Goal: Entertainment & Leisure: Consume media (video, audio)

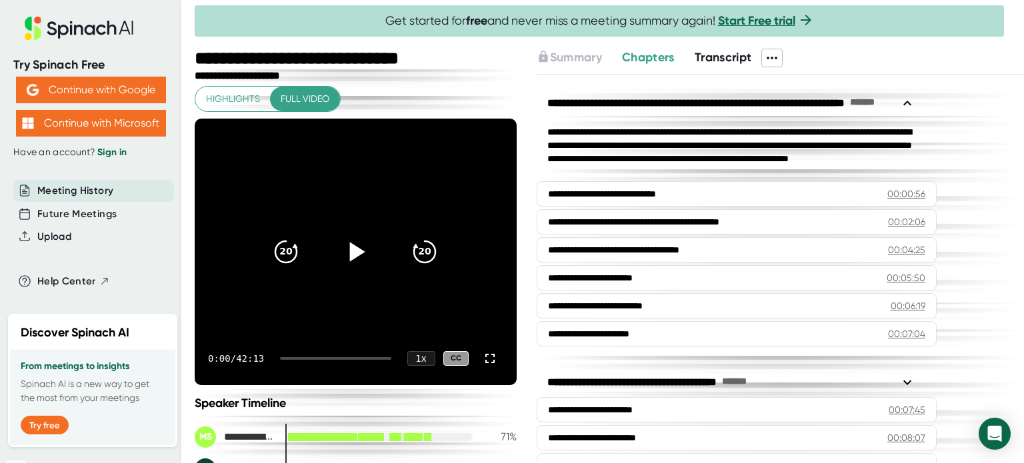
click at [352, 253] on icon at bounding box center [357, 251] width 15 height 19
click at [356, 258] on icon at bounding box center [355, 251] width 17 height 19
click at [288, 357] on div at bounding box center [335, 358] width 111 height 3
click at [352, 257] on icon at bounding box center [355, 251] width 33 height 33
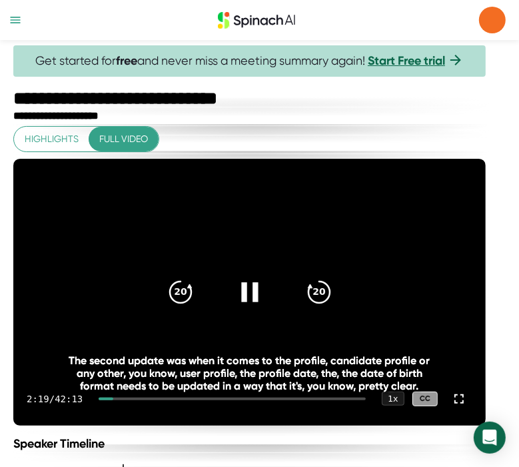
click at [244, 292] on icon at bounding box center [249, 291] width 33 height 33
click at [263, 285] on icon at bounding box center [249, 291] width 33 height 33
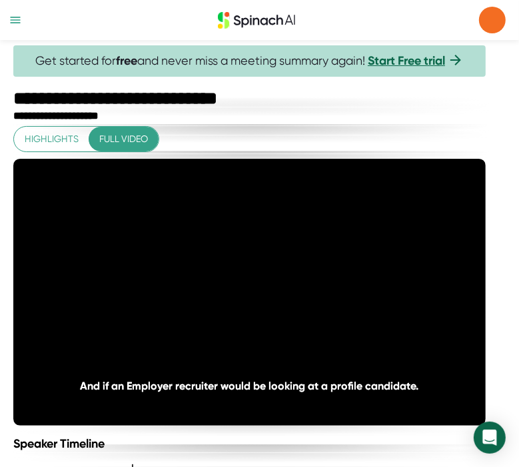
click at [336, 116] on div "**********" at bounding box center [251, 116] width 476 height 13
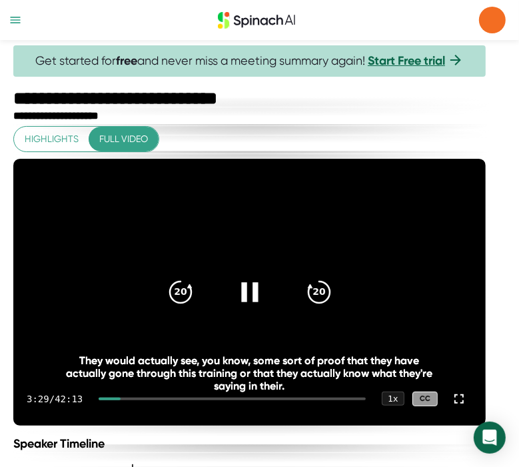
click at [258, 287] on icon at bounding box center [249, 291] width 17 height 19
click at [265, 284] on icon at bounding box center [249, 291] width 33 height 33
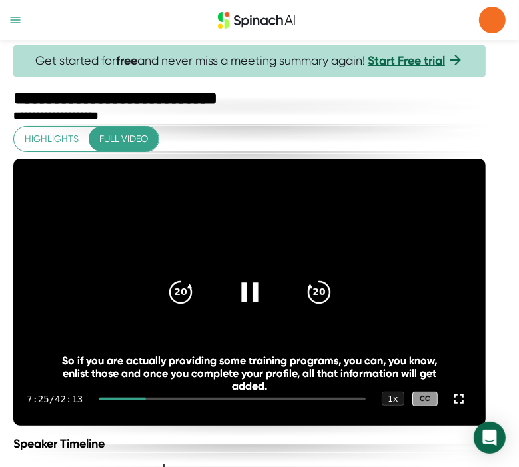
click at [251, 287] on icon at bounding box center [249, 291] width 17 height 19
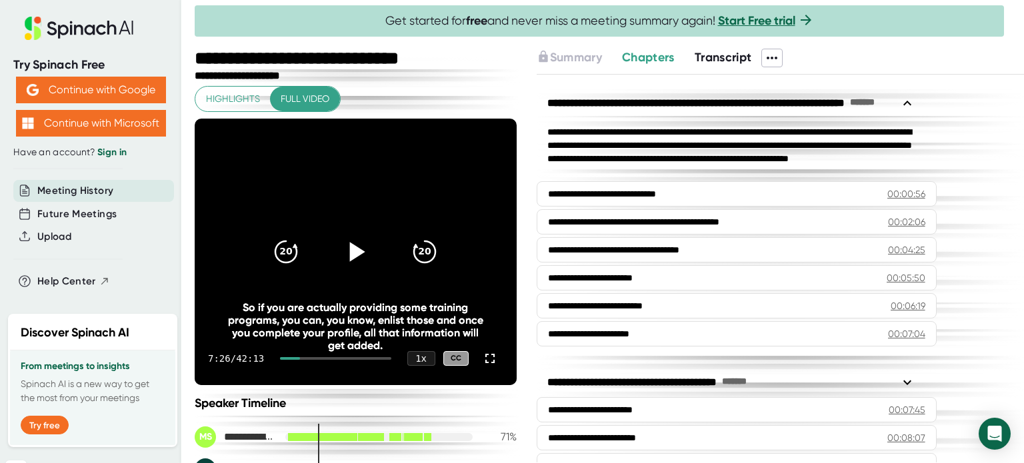
click at [350, 254] on icon at bounding box center [357, 251] width 15 height 19
click at [485, 359] on icon at bounding box center [490, 359] width 16 height 16
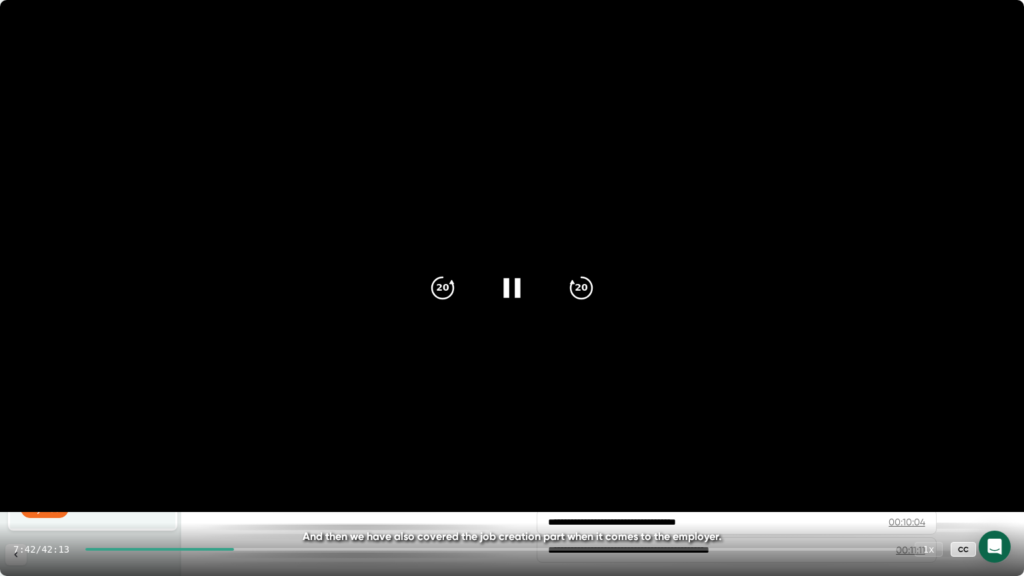
click at [231, 463] on div at bounding box center [159, 549] width 149 height 3
drag, startPoint x: 237, startPoint y: 548, endPoint x: 225, endPoint y: 549, distance: 12.1
click at [225, 463] on div at bounding box center [159, 549] width 149 height 3
drag, startPoint x: 224, startPoint y: 551, endPoint x: 215, endPoint y: 549, distance: 8.8
click at [215, 463] on div "7:02 / 42:13 1 x CC" at bounding box center [512, 549] width 1024 height 53
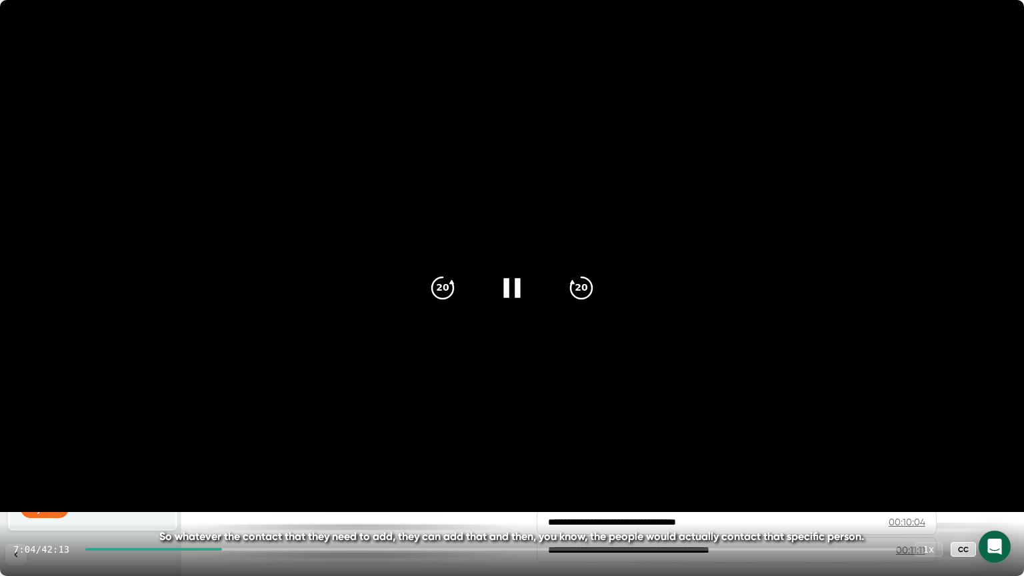
drag, startPoint x: 225, startPoint y: 547, endPoint x: 216, endPoint y: 547, distance: 8.7
click at [216, 463] on div "7:04 / 42:13 1 x CC" at bounding box center [512, 549] width 1024 height 53
drag, startPoint x: 225, startPoint y: 549, endPoint x: 213, endPoint y: 549, distance: 12.0
click at [213, 463] on div at bounding box center [153, 549] width 137 height 3
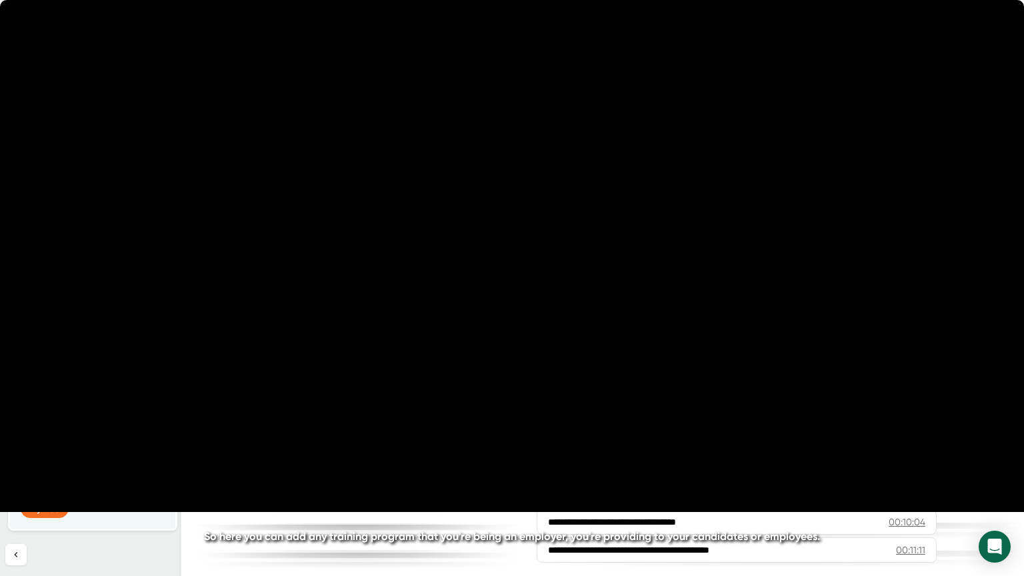
click at [505, 293] on icon at bounding box center [511, 287] width 17 height 19
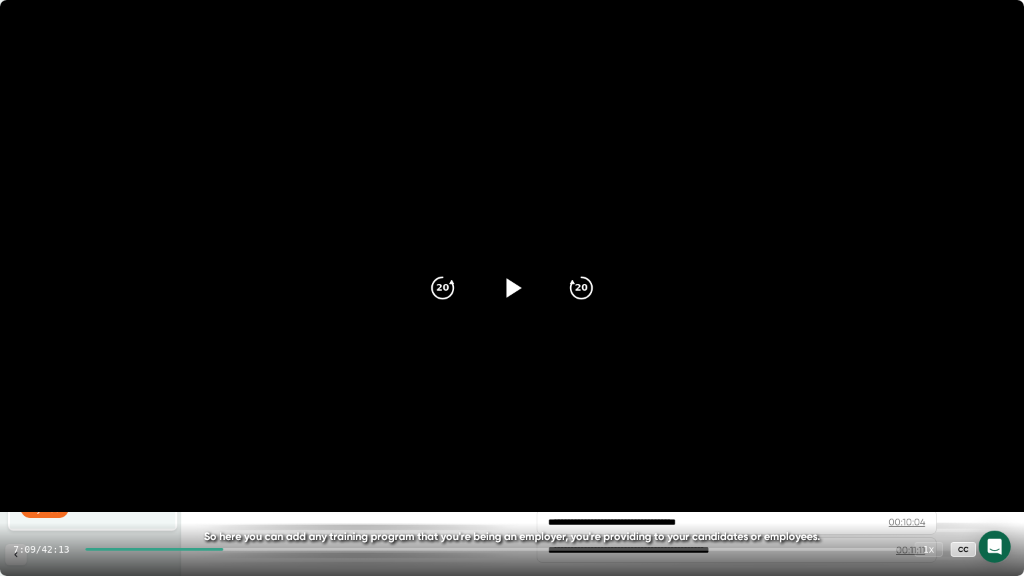
drag, startPoint x: 673, startPoint y: 11, endPoint x: 669, endPoint y: 24, distance: 13.9
click at [669, 24] on video at bounding box center [512, 256] width 1024 height 512
drag, startPoint x: 669, startPoint y: 24, endPoint x: 664, endPoint y: 38, distance: 15.0
click at [664, 38] on video at bounding box center [512, 256] width 1024 height 512
click at [607, 36] on video at bounding box center [512, 256] width 1024 height 512
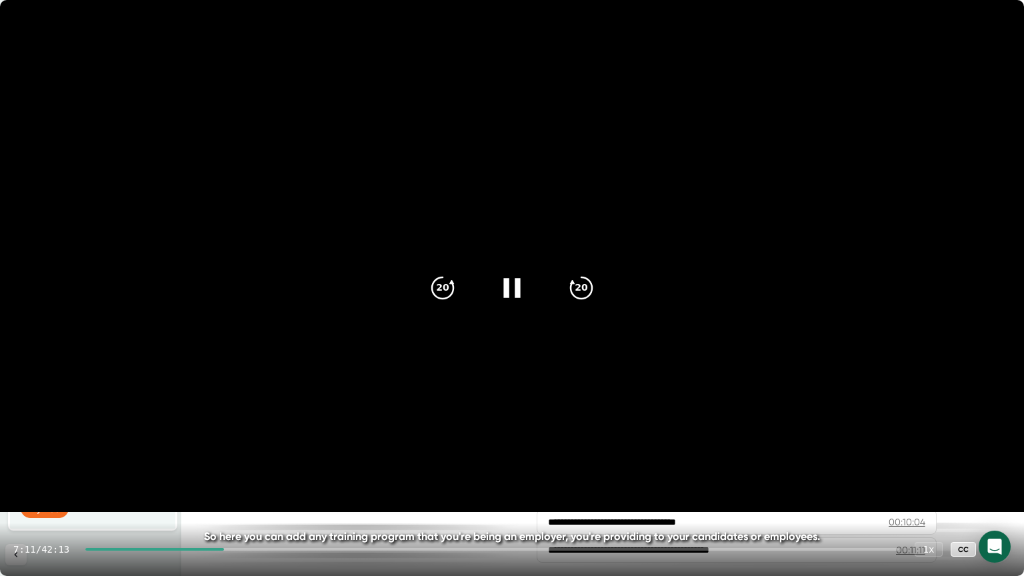
drag, startPoint x: 445, startPoint y: 25, endPoint x: 440, endPoint y: 36, distance: 12.3
click at [440, 36] on video at bounding box center [512, 256] width 1024 height 512
click at [503, 30] on video at bounding box center [512, 256] width 1024 height 512
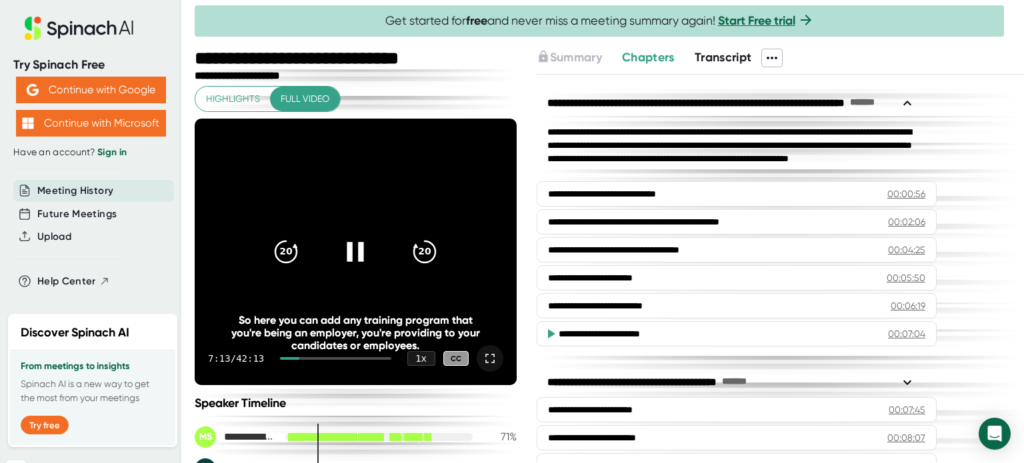
click at [371, 243] on div at bounding box center [355, 252] width 56 height 56
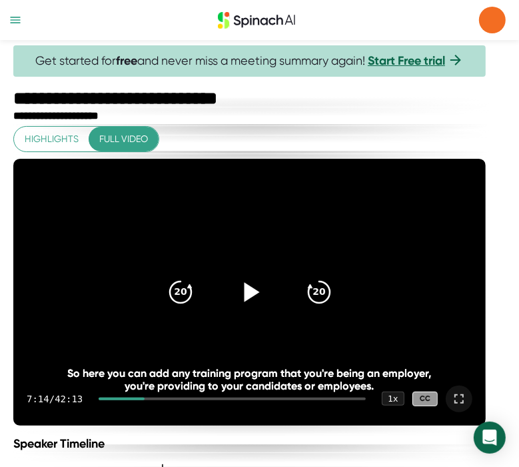
click at [249, 290] on icon at bounding box center [249, 291] width 33 height 33
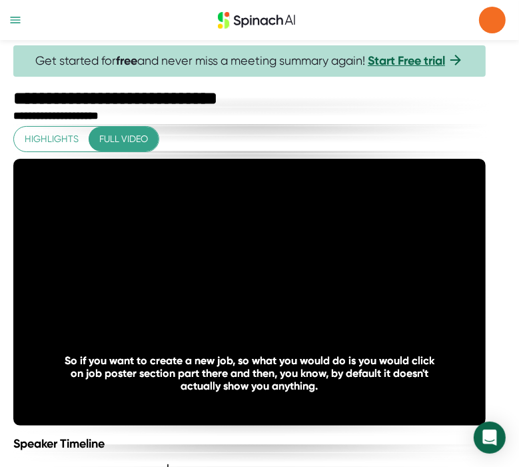
click at [303, 132] on div "**********" at bounding box center [249, 364] width 473 height 476
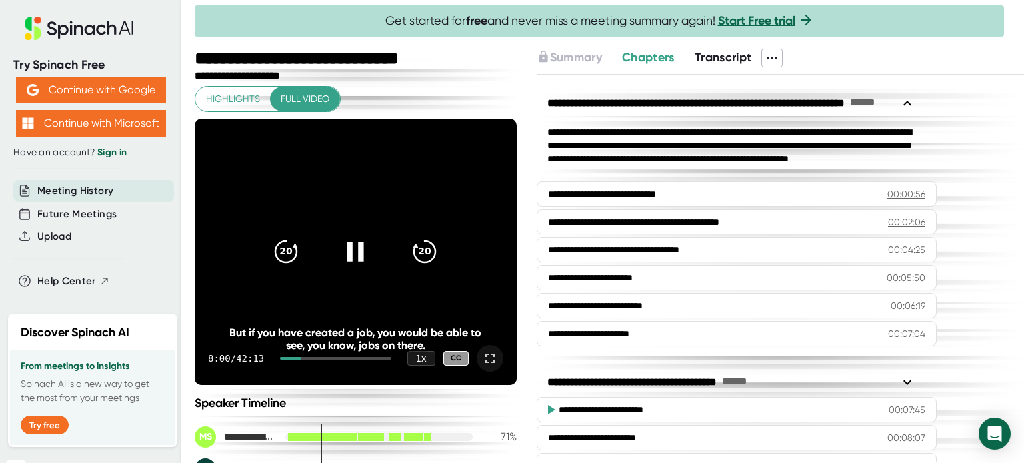
click at [485, 361] on icon at bounding box center [489, 358] width 9 height 9
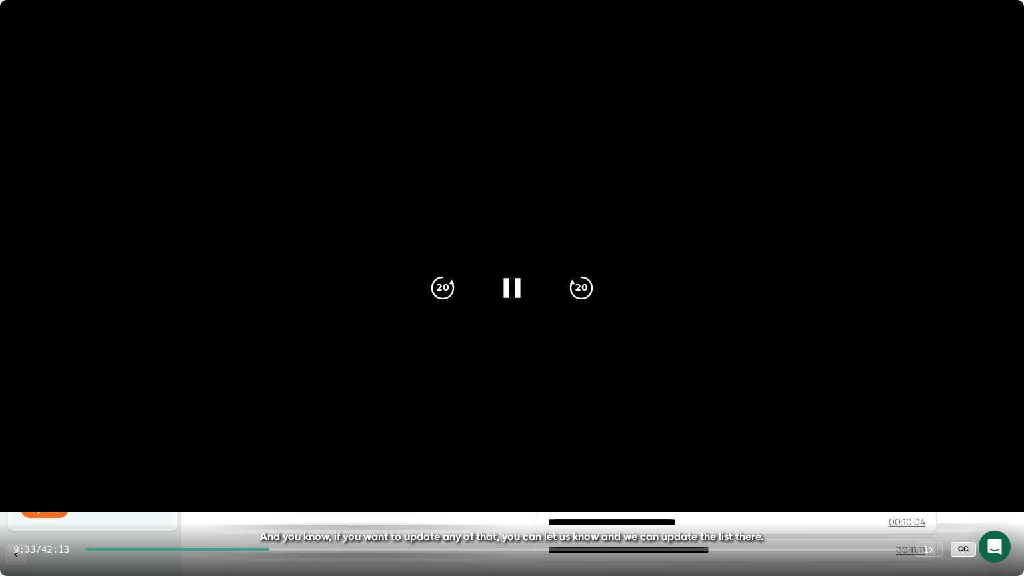
click at [779, 305] on video at bounding box center [512, 256] width 1024 height 512
drag, startPoint x: 745, startPoint y: 12, endPoint x: 737, endPoint y: 21, distance: 12.7
click at [737, 21] on video at bounding box center [512, 256] width 1024 height 512
click at [788, 191] on video at bounding box center [512, 256] width 1024 height 512
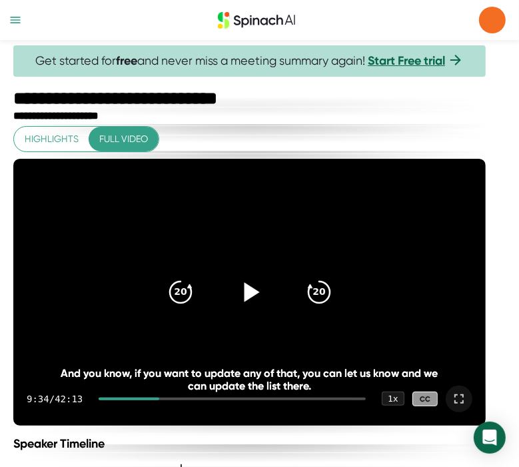
click at [259, 293] on icon at bounding box center [251, 291] width 15 height 19
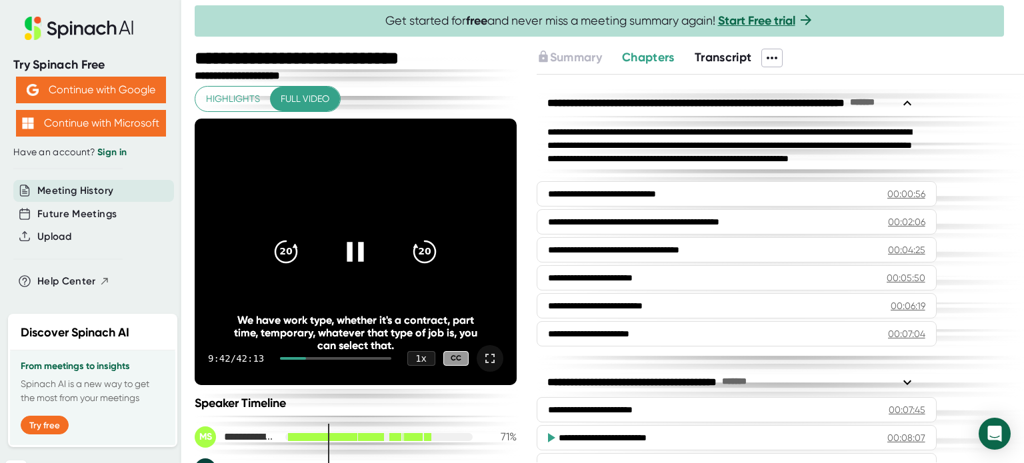
click at [483, 357] on icon at bounding box center [490, 359] width 16 height 16
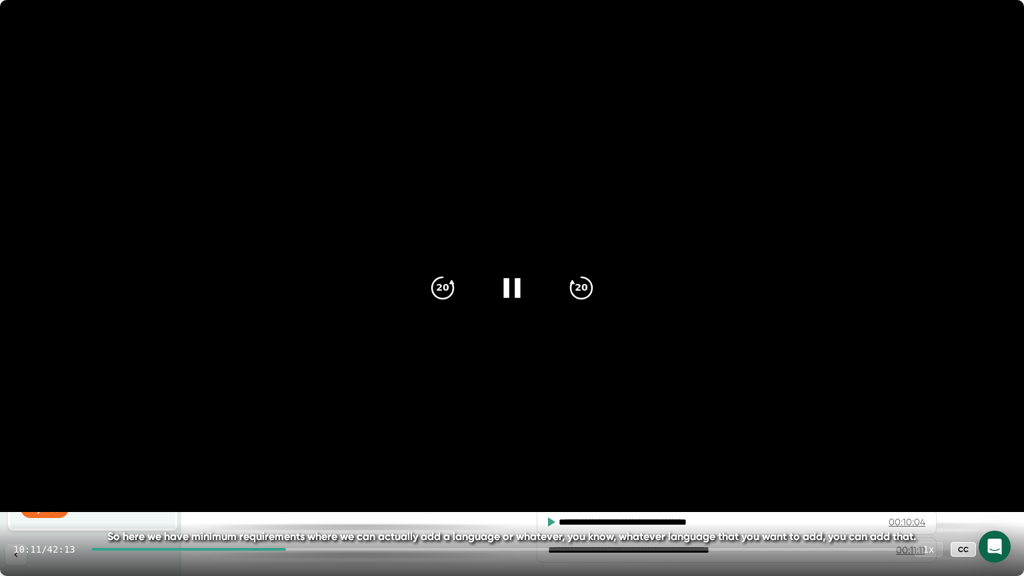
click at [781, 312] on video at bounding box center [512, 256] width 1024 height 512
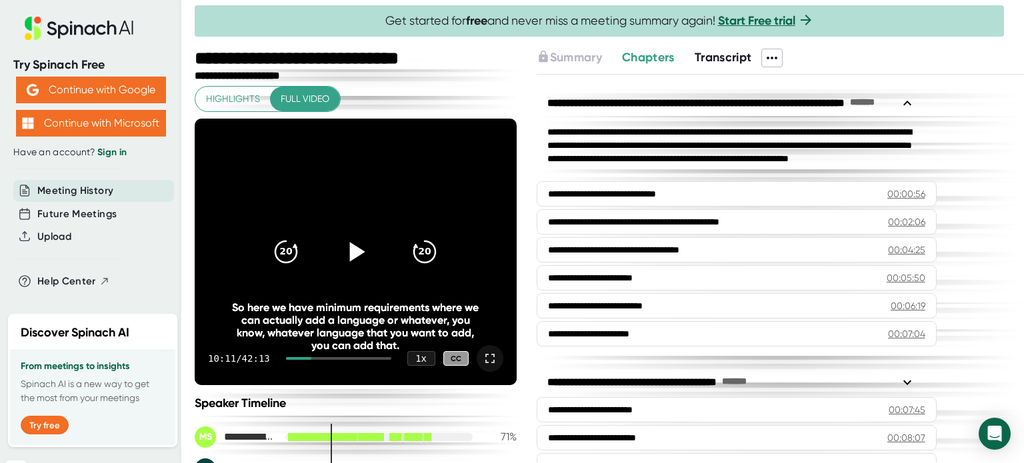
click at [351, 251] on icon at bounding box center [357, 251] width 15 height 19
click at [485, 359] on icon at bounding box center [490, 359] width 16 height 16
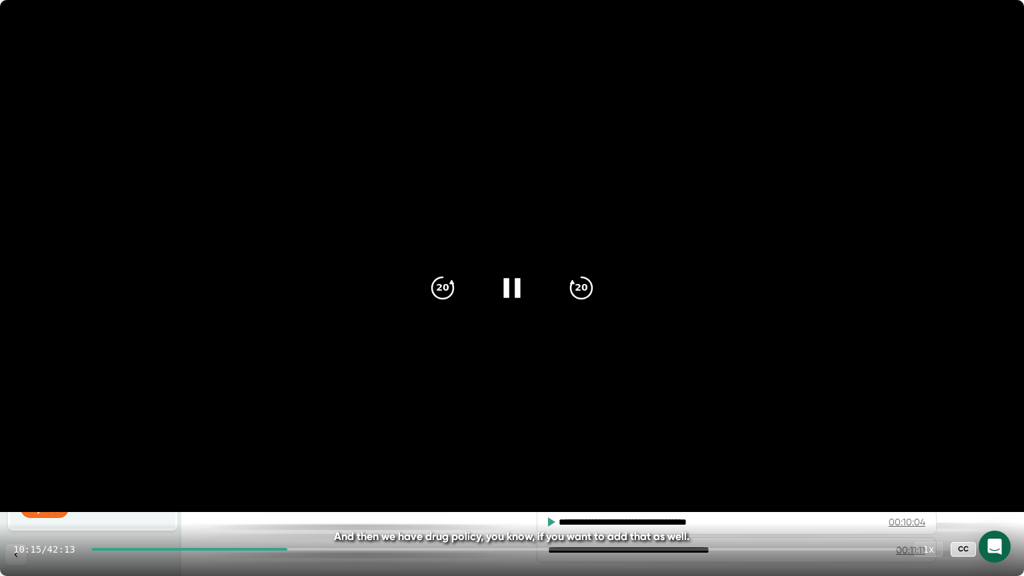
click at [553, 334] on video at bounding box center [512, 256] width 1024 height 512
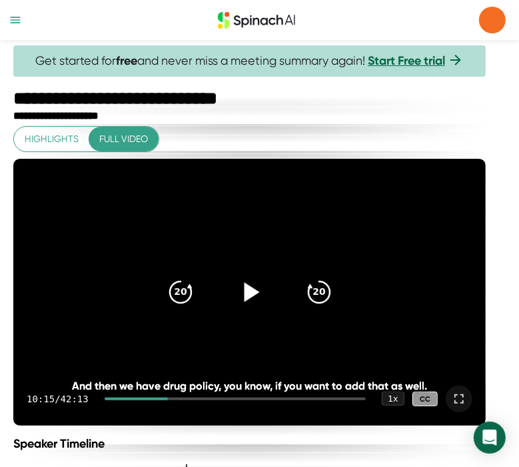
click at [133, 22] on div at bounding box center [251, 20] width 455 height 40
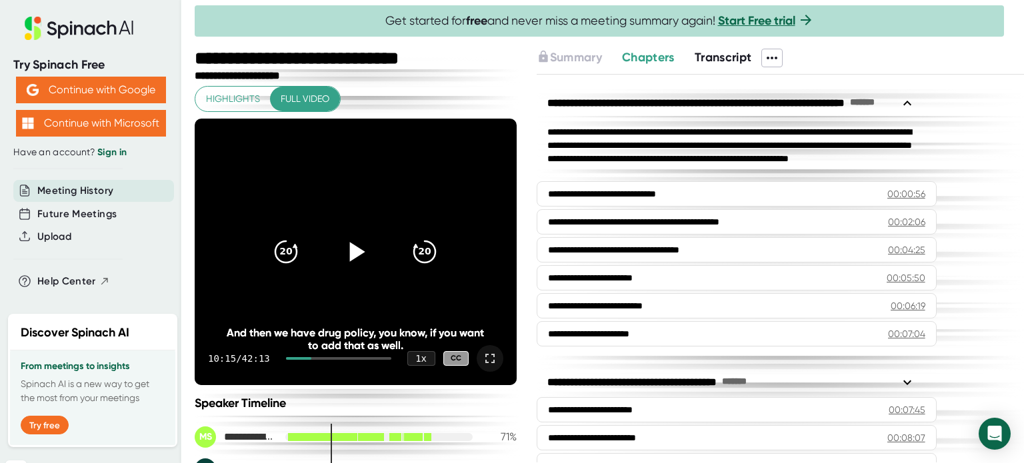
click at [350, 253] on icon at bounding box center [357, 251] width 15 height 19
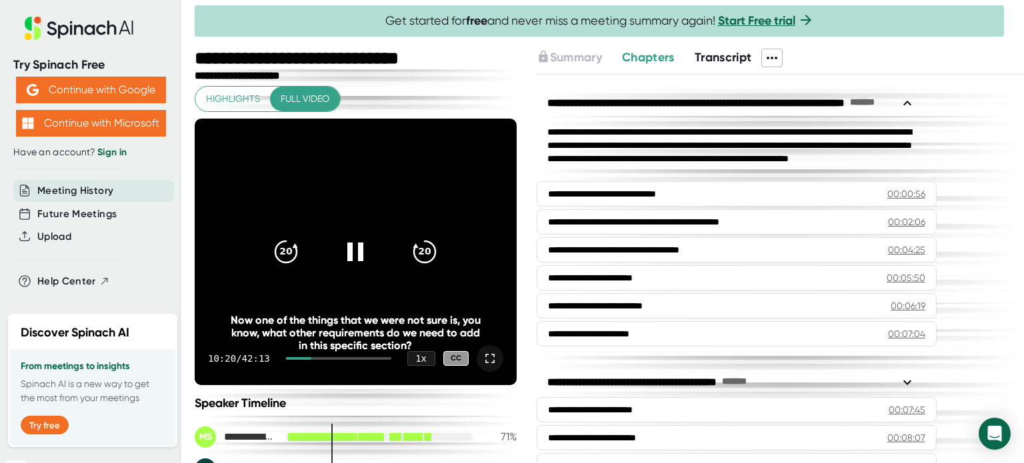
click at [482, 361] on icon at bounding box center [490, 359] width 16 height 16
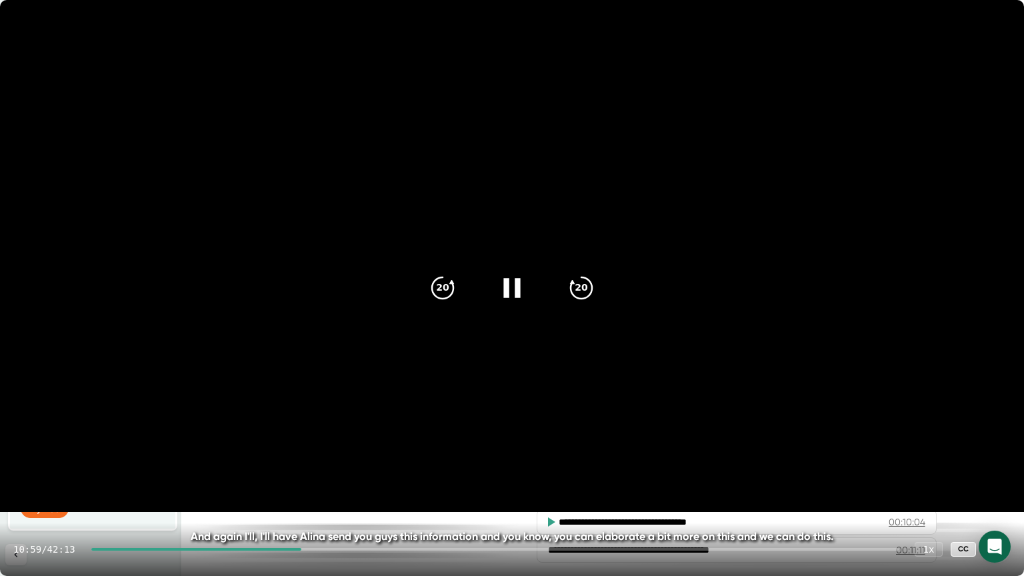
click at [508, 296] on icon at bounding box center [511, 287] width 17 height 19
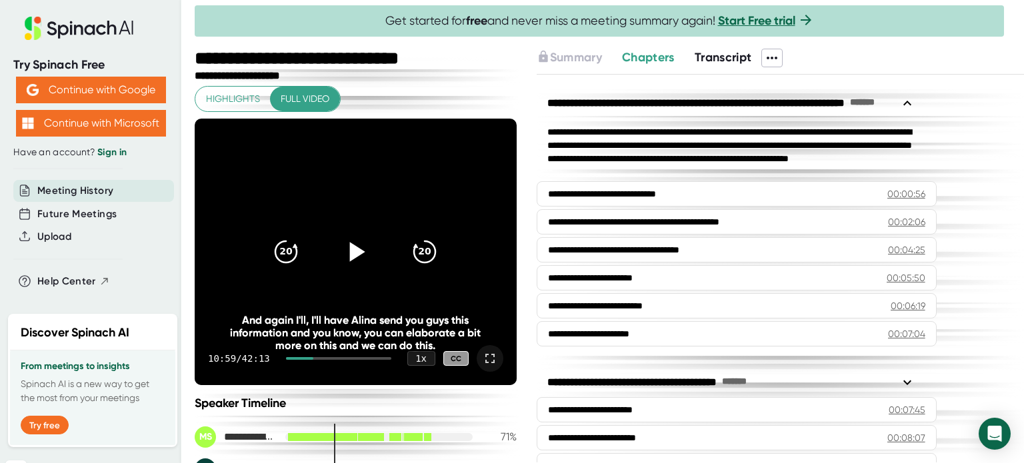
click at [341, 250] on icon at bounding box center [355, 251] width 33 height 33
click at [485, 361] on icon at bounding box center [489, 358] width 9 height 9
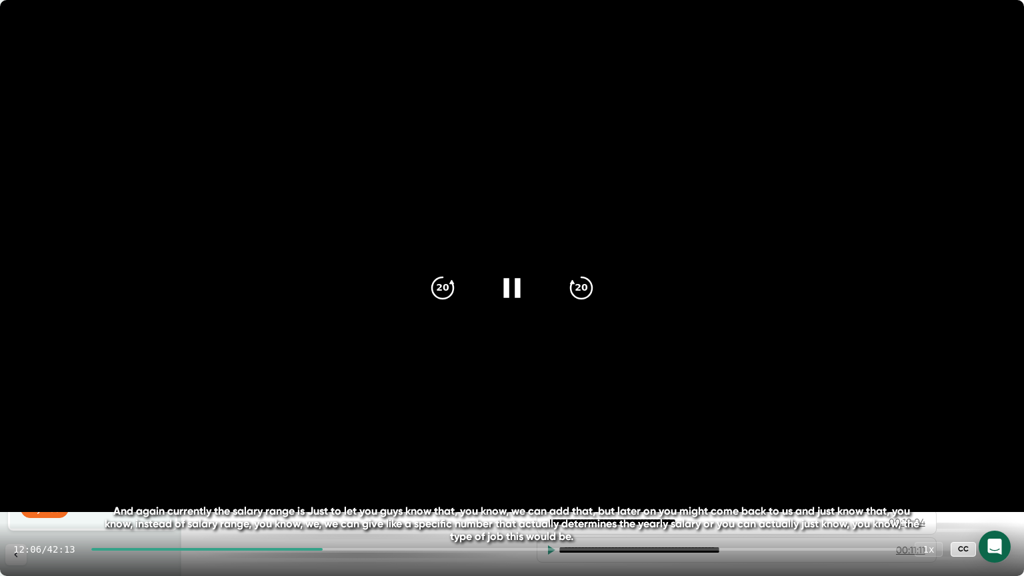
click at [654, 355] on video at bounding box center [512, 256] width 1024 height 512
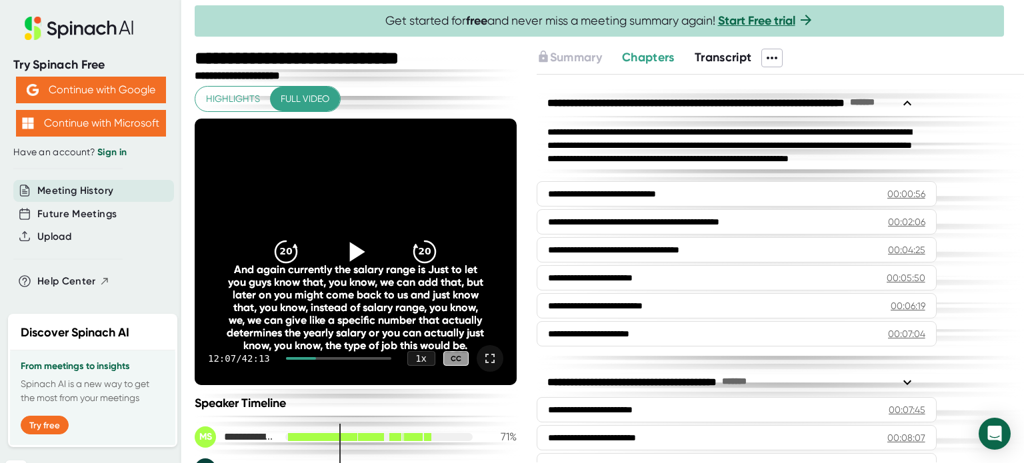
click at [482, 359] on icon at bounding box center [490, 359] width 16 height 16
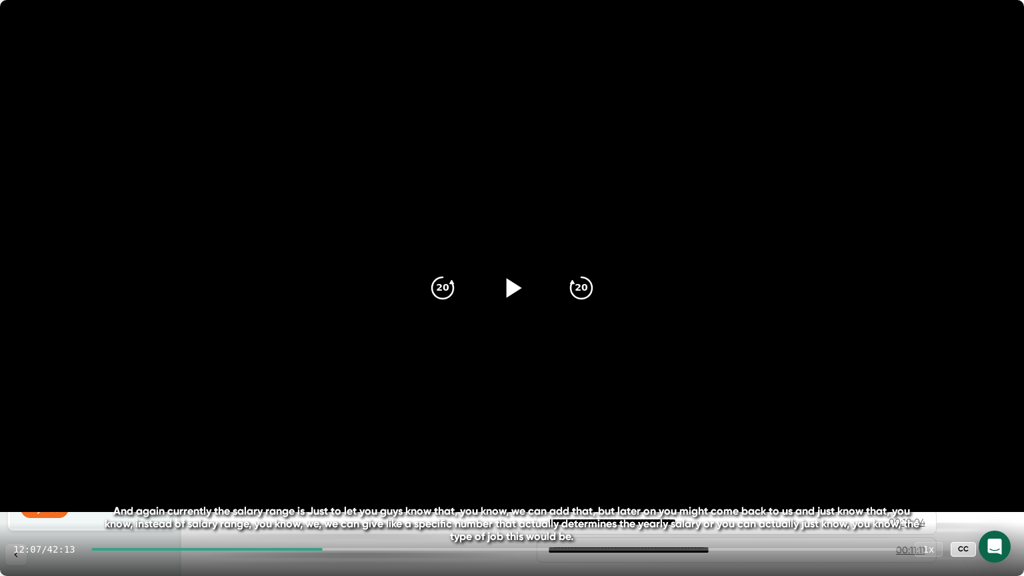
drag, startPoint x: 763, startPoint y: 9, endPoint x: 704, endPoint y: 55, distance: 74.1
click at [704, 55] on video at bounding box center [512, 256] width 1024 height 512
click at [339, 455] on video at bounding box center [512, 256] width 1024 height 512
click at [998, 463] on icon at bounding box center [997, 549] width 16 height 16
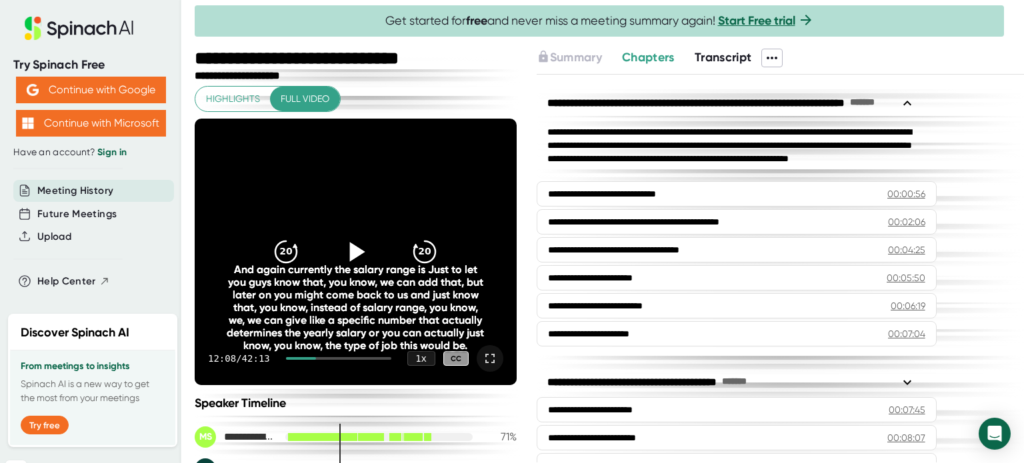
click at [353, 241] on icon at bounding box center [355, 251] width 33 height 33
click at [482, 361] on icon at bounding box center [490, 359] width 16 height 16
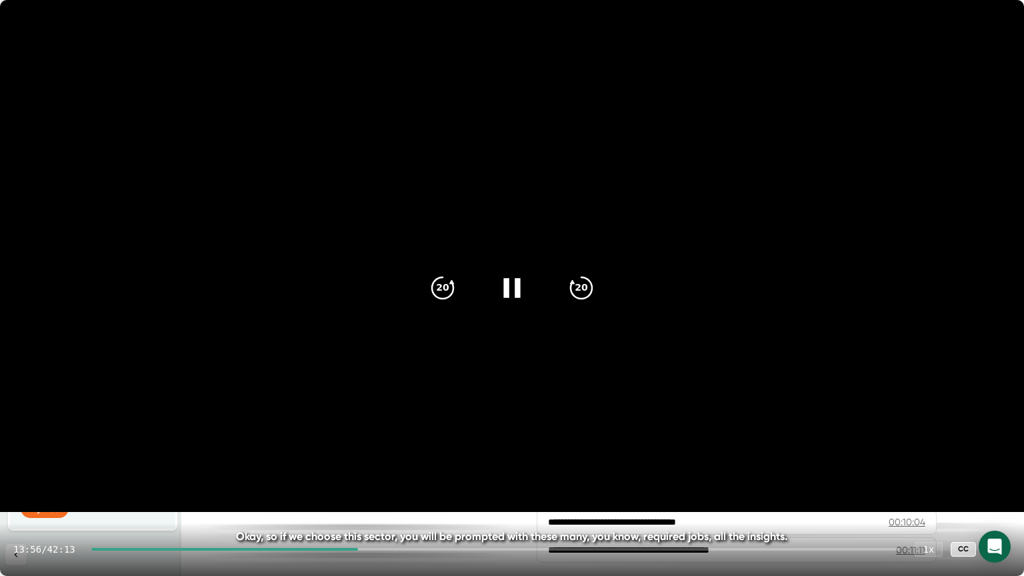
click at [783, 403] on video at bounding box center [512, 256] width 1024 height 512
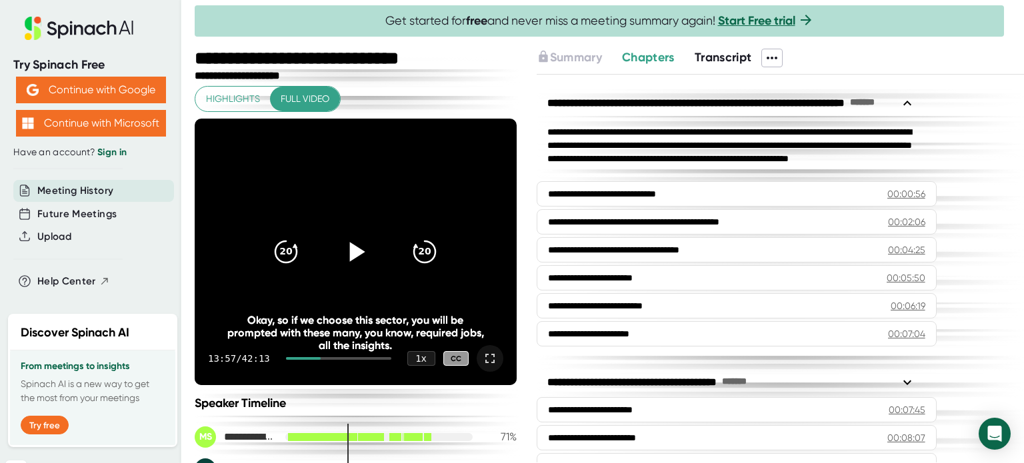
click at [355, 251] on icon at bounding box center [357, 251] width 15 height 19
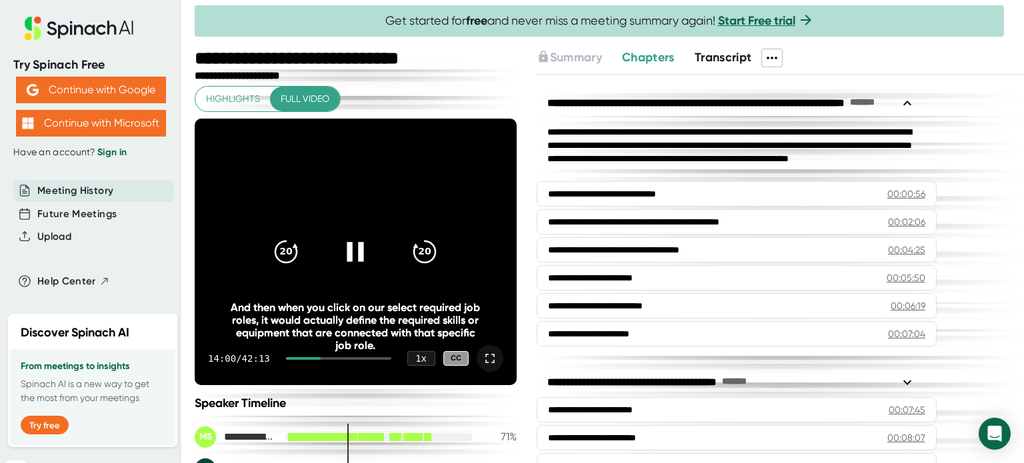
click at [482, 359] on icon at bounding box center [490, 359] width 16 height 16
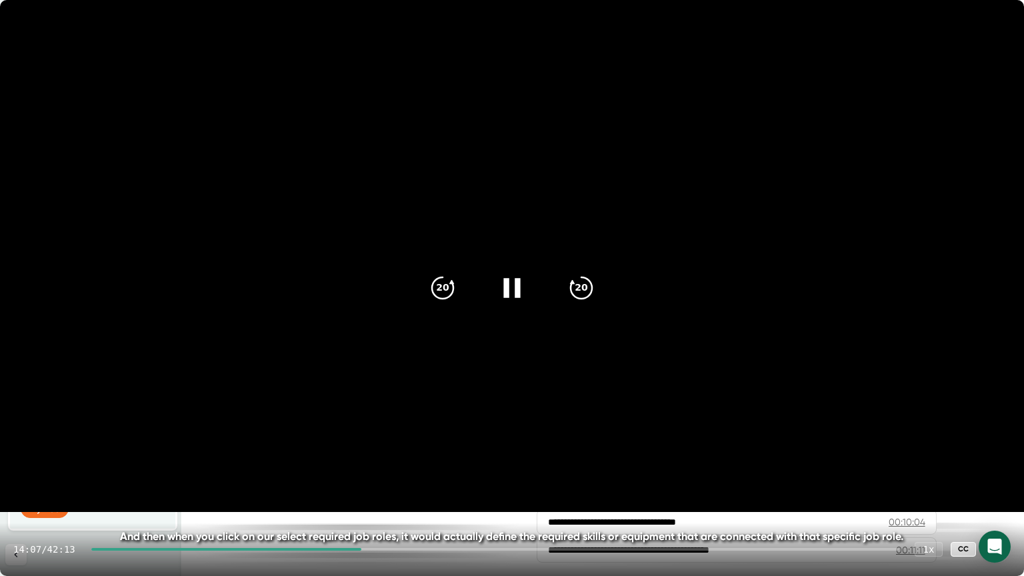
click at [339, 393] on video at bounding box center [512, 256] width 1024 height 512
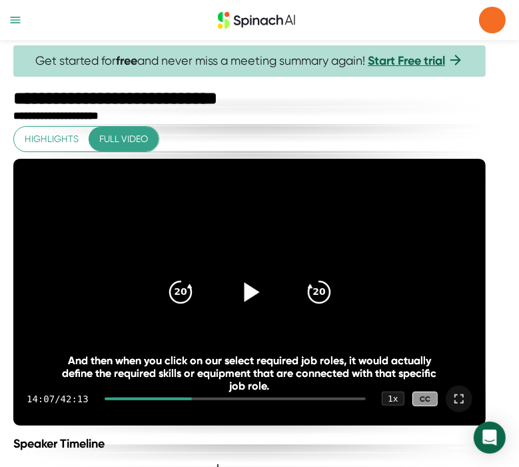
click at [345, 9] on div at bounding box center [251, 20] width 455 height 40
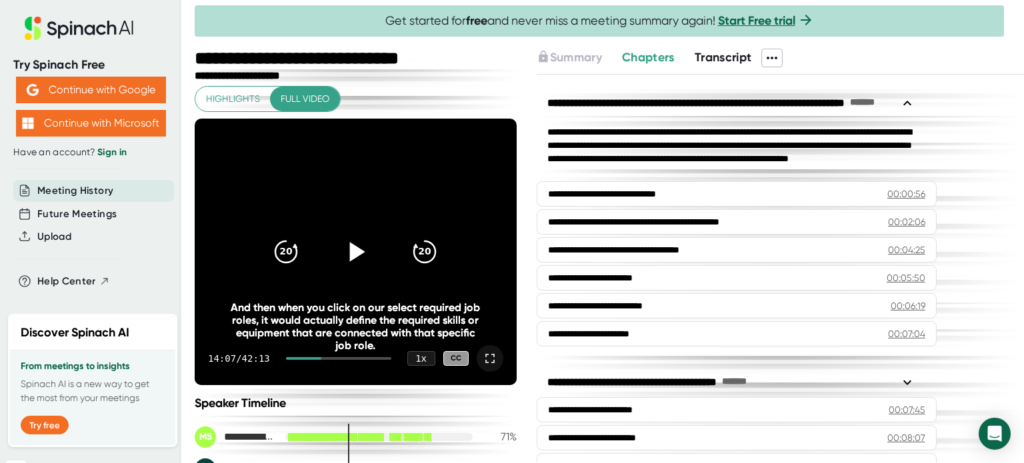
click at [351, 253] on icon at bounding box center [357, 251] width 15 height 19
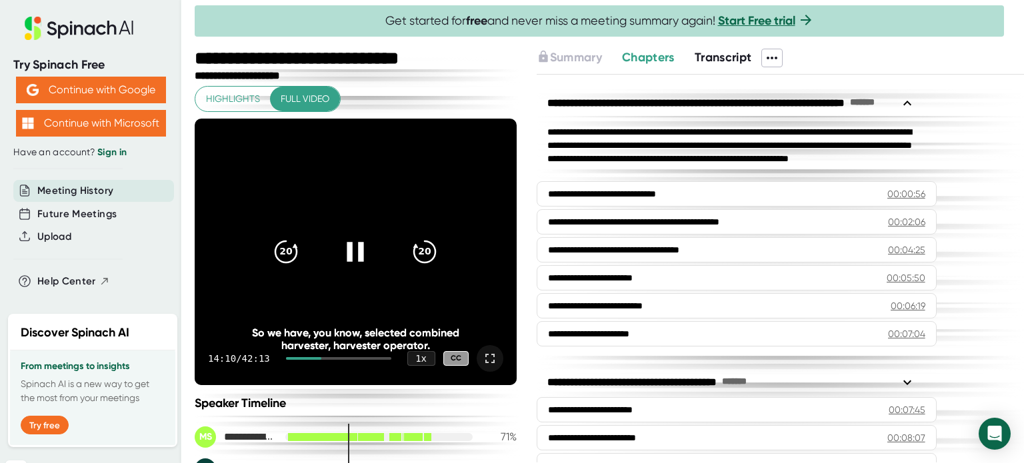
click at [482, 359] on icon at bounding box center [490, 359] width 16 height 16
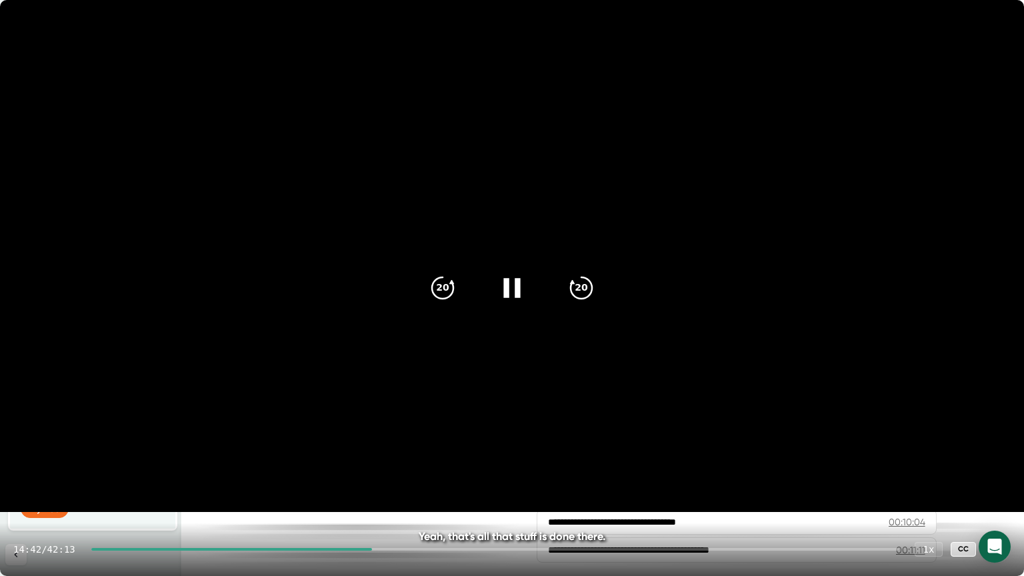
click at [779, 404] on video at bounding box center [512, 256] width 1024 height 512
click at [429, 389] on video at bounding box center [512, 256] width 1024 height 512
drag, startPoint x: 373, startPoint y: 550, endPoint x: 360, endPoint y: 549, distance: 13.3
click at [360, 463] on div at bounding box center [232, 549] width 282 height 3
click at [547, 425] on video at bounding box center [512, 256] width 1024 height 512
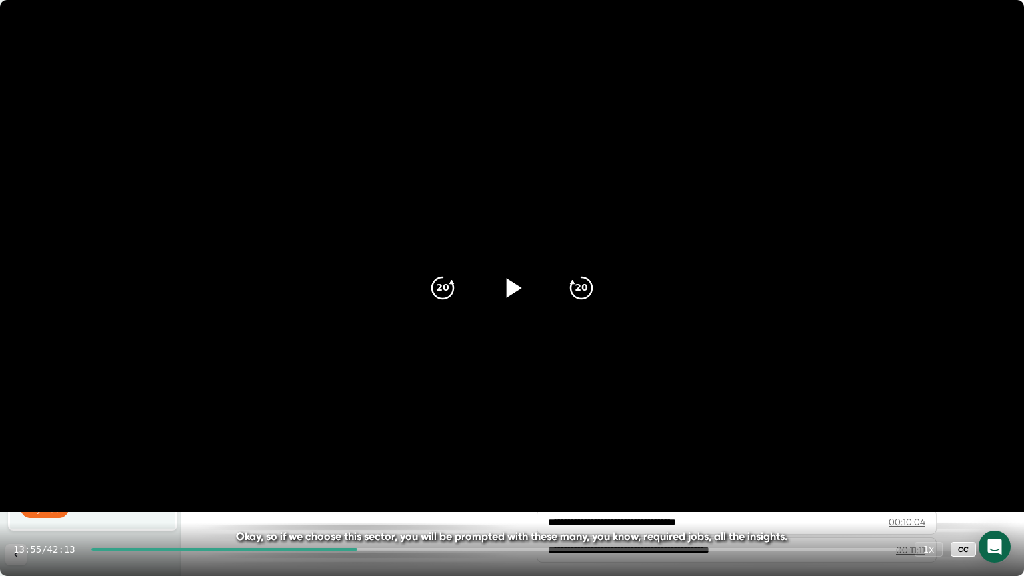
drag, startPoint x: 720, startPoint y: 4, endPoint x: 721, endPoint y: 16, distance: 12.0
click at [721, 16] on video at bounding box center [512, 256] width 1024 height 512
click at [768, 262] on video at bounding box center [512, 256] width 1024 height 512
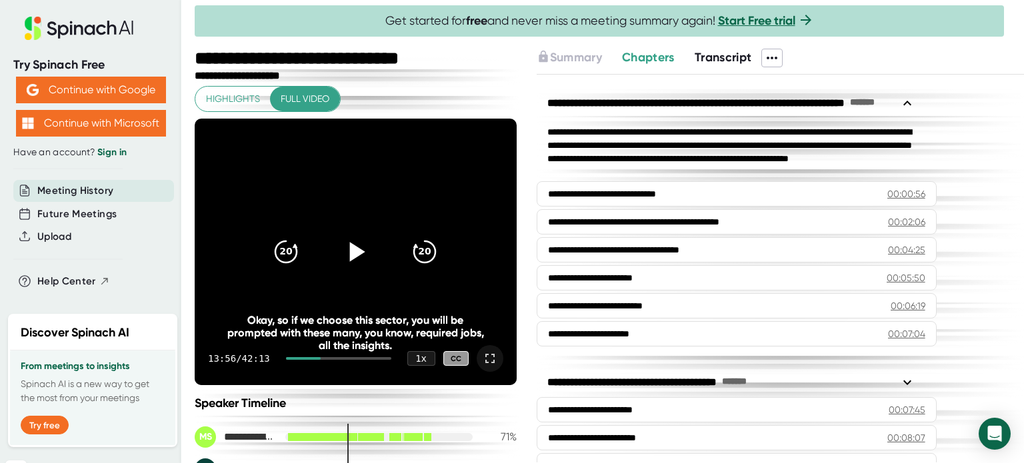
click at [355, 257] on icon at bounding box center [355, 251] width 33 height 33
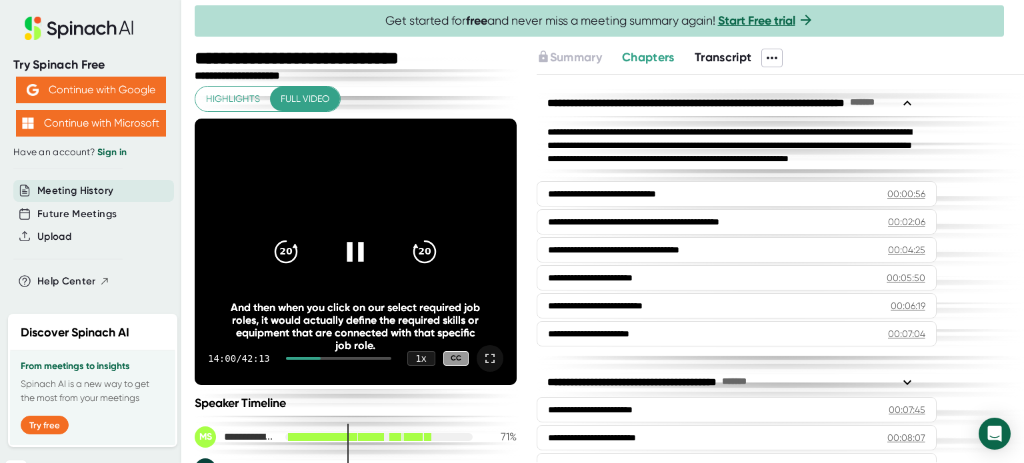
click at [485, 362] on icon at bounding box center [489, 358] width 9 height 9
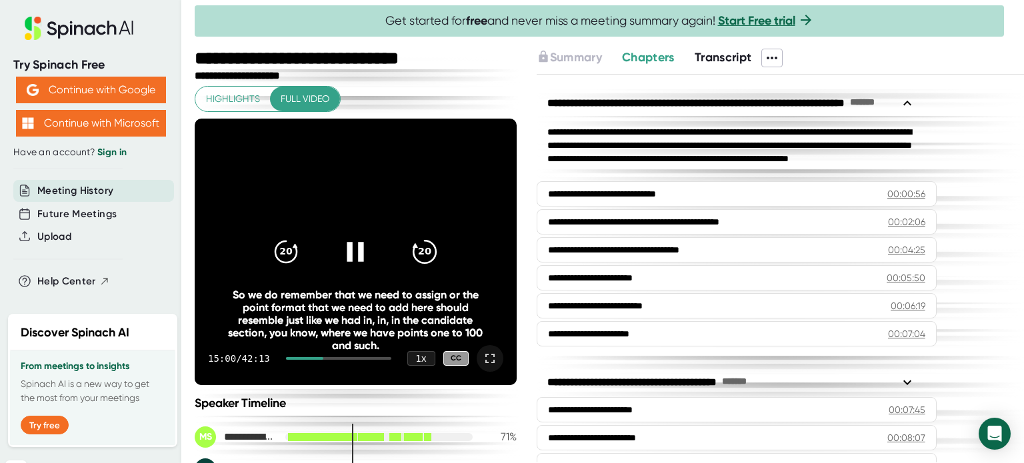
click at [420, 245] on icon "20" at bounding box center [424, 251] width 33 height 33
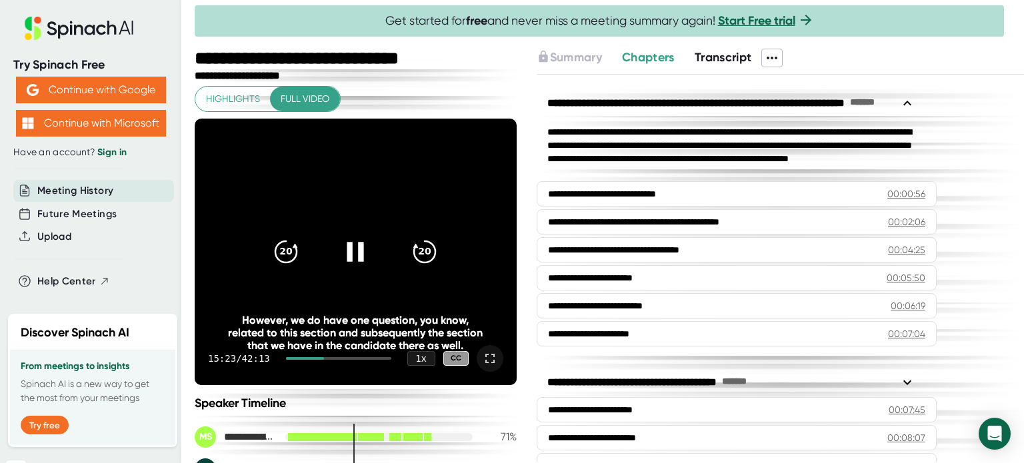
click at [381, 217] on video at bounding box center [356, 252] width 322 height 267
